Goal: Find contact information: Find contact information

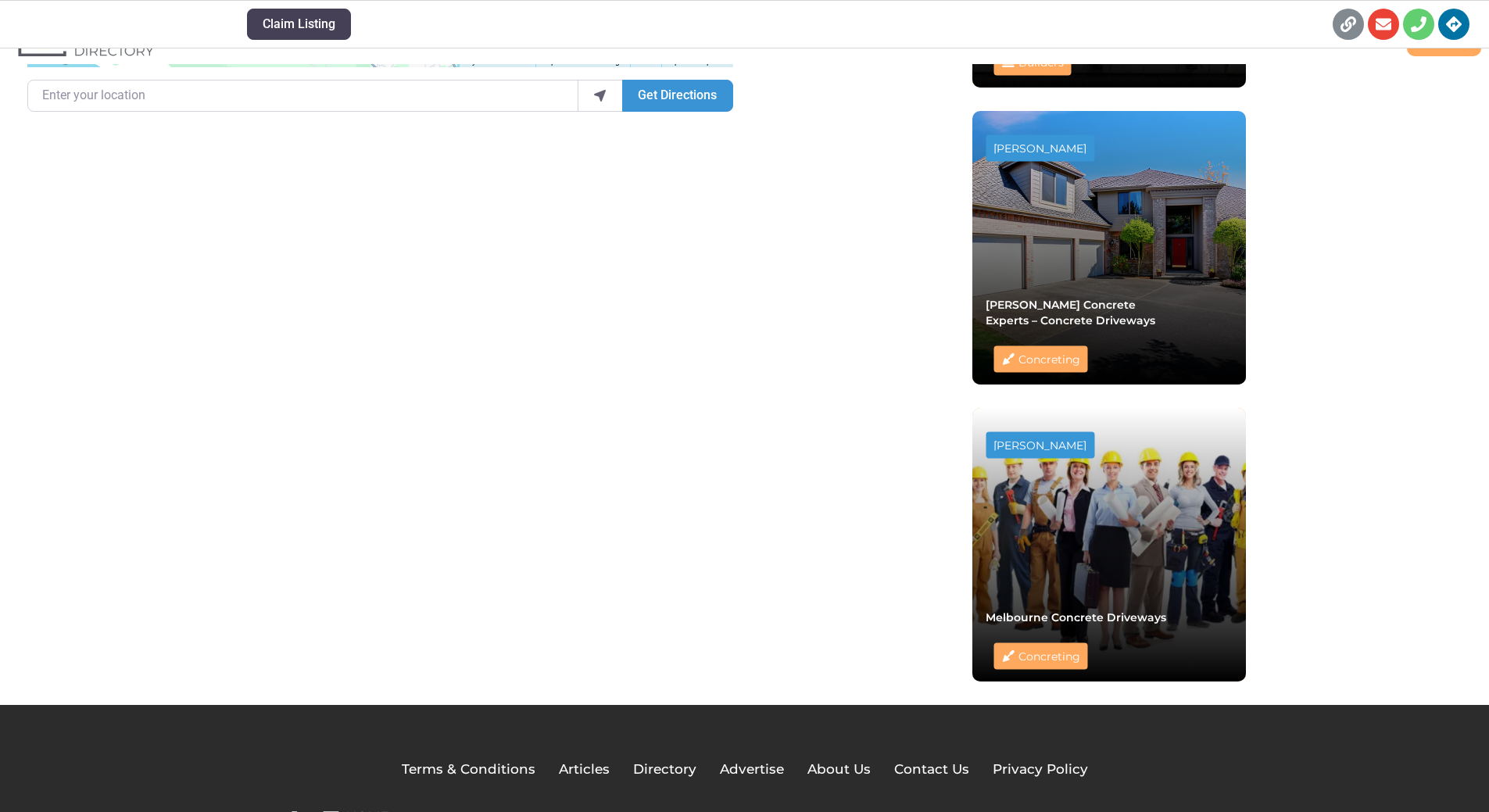
scroll to position [1089, 0]
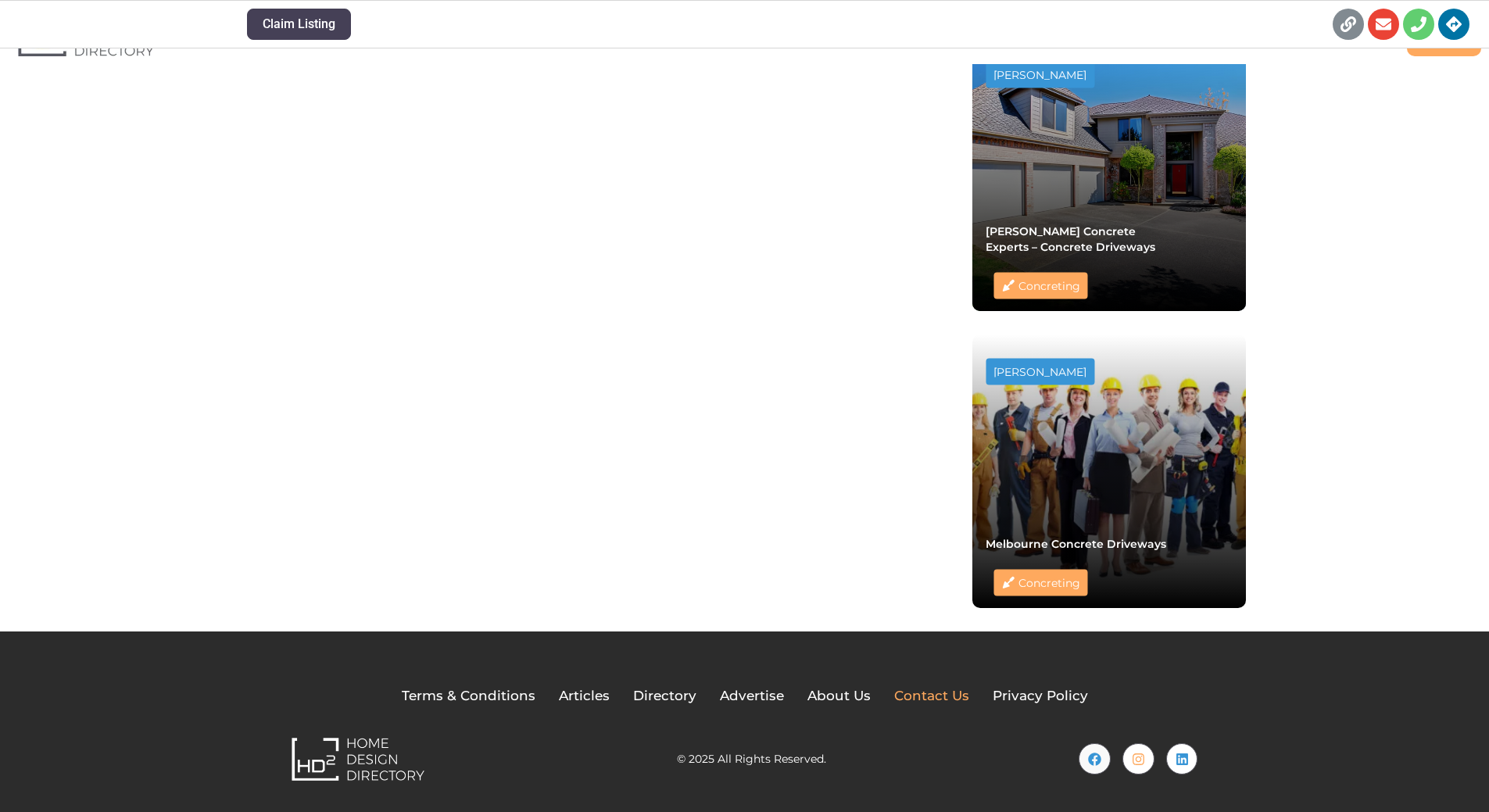
click at [911, 695] on span "Contact Us" at bounding box center [931, 696] width 75 height 21
